Goal: Transaction & Acquisition: Purchase product/service

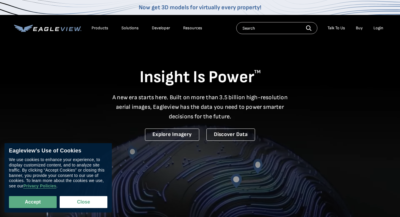
click at [375, 26] on div "Login" at bounding box center [378, 27] width 10 height 5
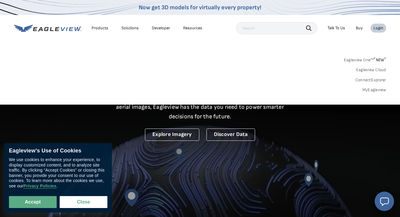
click at [372, 89] on link "MyEagleview" at bounding box center [374, 89] width 24 height 5
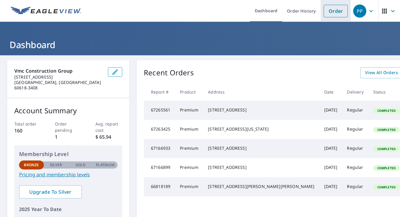
click at [331, 18] on li "Order" at bounding box center [336, 11] width 30 height 22
click at [331, 17] on link "Order" at bounding box center [336, 11] width 24 height 13
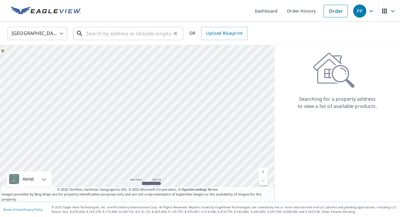
click at [135, 33] on input "text" at bounding box center [128, 33] width 85 height 17
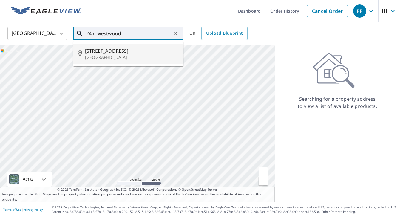
click at [118, 54] on span "24 N Westwood Ave" at bounding box center [132, 50] width 94 height 7
type input "24 N Westwood Ave Burlington, WI 53105"
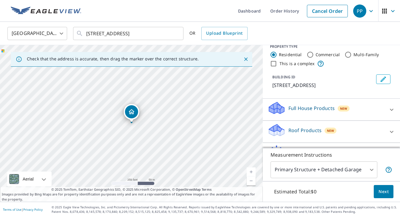
scroll to position [9, 0]
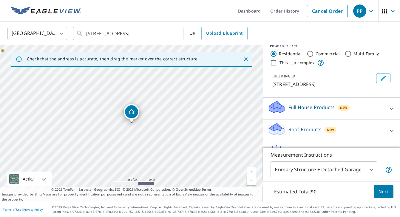
click at [301, 104] on p "Full House Products" at bounding box center [311, 107] width 46 height 7
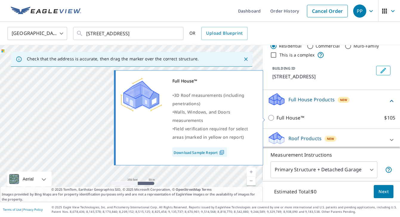
scroll to position [18, 0]
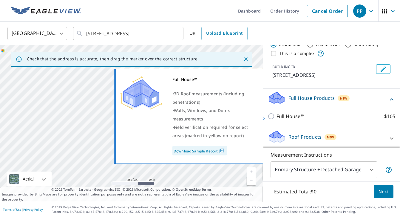
click at [291, 114] on p "Full House™" at bounding box center [291, 115] width 28 height 7
click at [277, 114] on input "Full House™ $105" at bounding box center [272, 115] width 9 height 7
checkbox input "true"
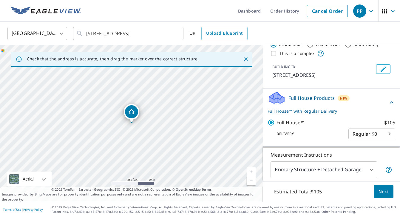
click at [388, 195] on button "Next" at bounding box center [384, 191] width 20 height 13
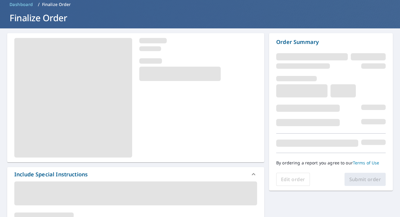
scroll to position [28, 0]
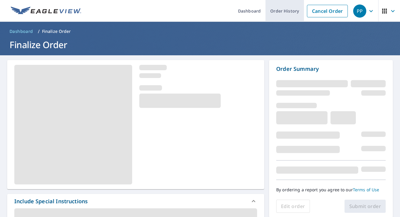
click at [285, 13] on link "Order History" at bounding box center [285, 11] width 38 height 22
click at [279, 12] on link "Order History" at bounding box center [285, 11] width 38 height 22
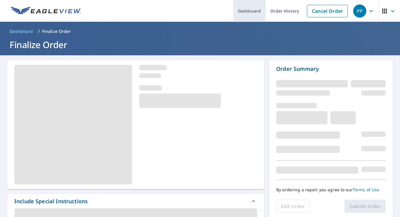
click at [251, 6] on link "Dashboard" at bounding box center [249, 11] width 32 height 22
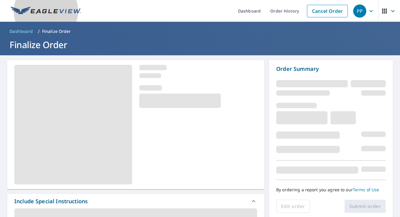
click at [53, 7] on img at bounding box center [46, 11] width 70 height 9
click at [22, 7] on img at bounding box center [46, 11] width 70 height 9
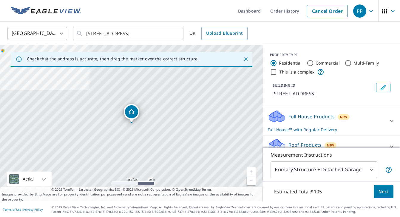
click at [288, 121] on div "Full House Products New Full House™ with Regular Delivery" at bounding box center [326, 120] width 117 height 23
click at [383, 192] on span "Next" at bounding box center [384, 191] width 10 height 7
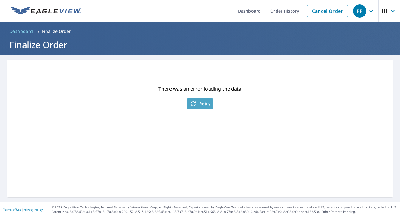
click at [206, 102] on span "Retry" at bounding box center [200, 103] width 21 height 7
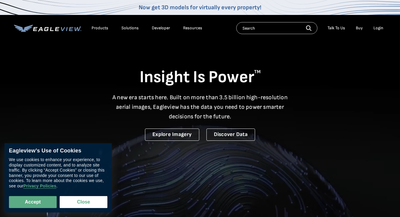
click at [376, 27] on div "Login" at bounding box center [378, 27] width 10 height 5
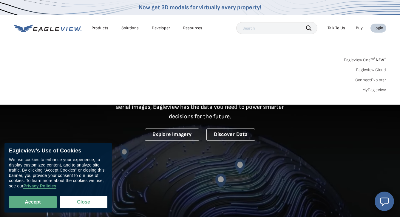
click at [372, 91] on link "MyEagleview" at bounding box center [374, 89] width 24 height 5
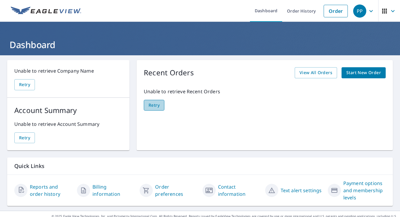
click at [155, 109] on Orders-retryBtn "Retry" at bounding box center [154, 105] width 21 height 11
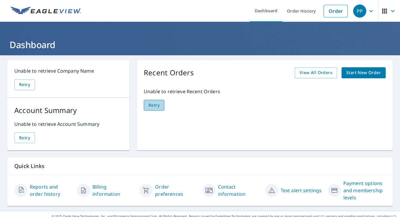
click at [155, 109] on Orders-retryBtn "Retry" at bounding box center [154, 105] width 21 height 11
click at [162, 104] on Orders-retryBtn "Retry" at bounding box center [154, 105] width 21 height 11
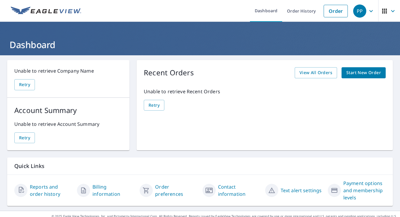
click at [44, 17] on link at bounding box center [46, 11] width 78 height 22
click at [153, 107] on span "Retry" at bounding box center [154, 104] width 11 height 7
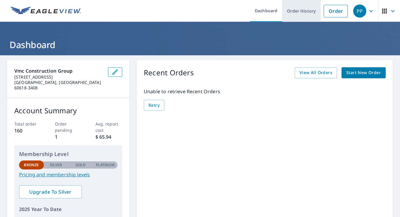
click at [298, 12] on link "Order History" at bounding box center [301, 11] width 38 height 22
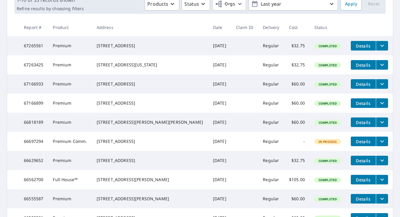
scroll to position [95, 0]
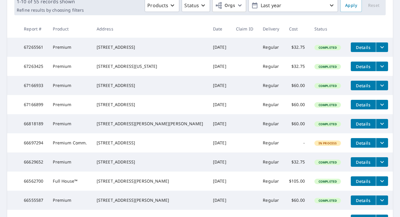
click at [74, 0] on p "1-10 of 55 records shown" at bounding box center [50, 1] width 67 height 7
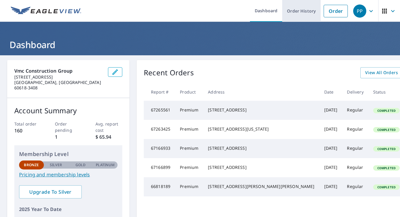
click at [303, 14] on link "Order History" at bounding box center [301, 11] width 38 height 22
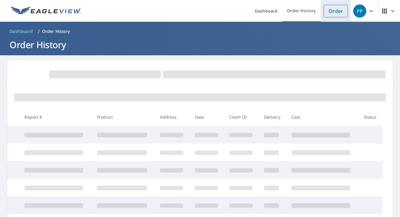
click at [332, 12] on link "Order" at bounding box center [336, 11] width 24 height 13
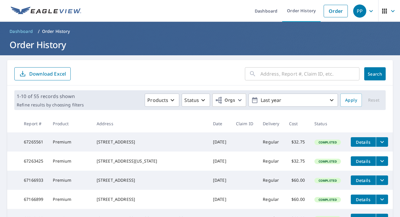
click at [328, 44] on h1 "Order History" at bounding box center [200, 44] width 386 height 12
